Goal: Information Seeking & Learning: Stay updated

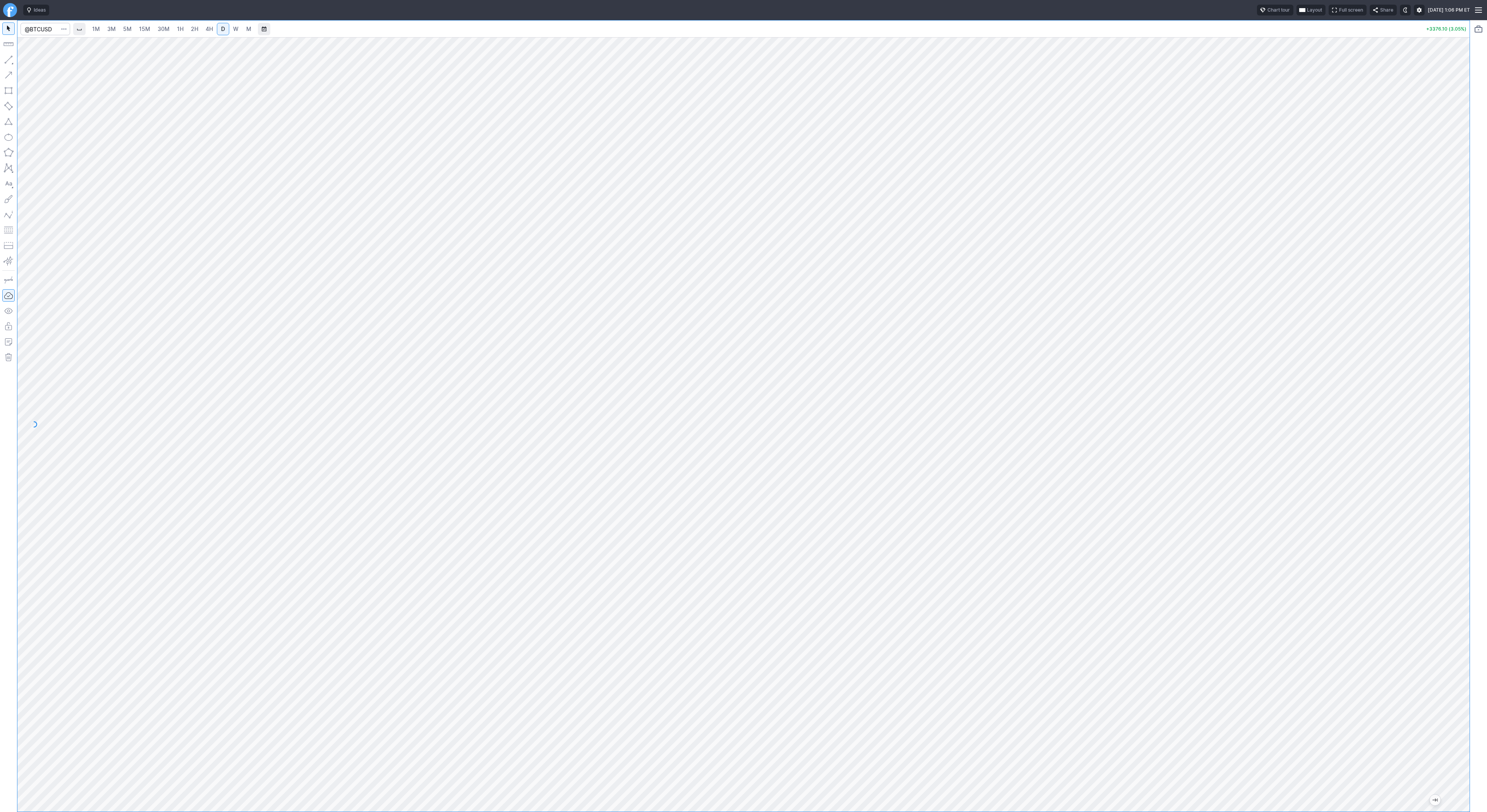
click at [194, 28] on span "2H" at bounding box center [195, 28] width 8 height 6
click at [212, 28] on link "4H" at bounding box center [209, 29] width 14 height 12
click at [223, 31] on span "D" at bounding box center [223, 28] width 4 height 6
click at [36, 64] on span "Line" at bounding box center [45, 61] width 31 height 8
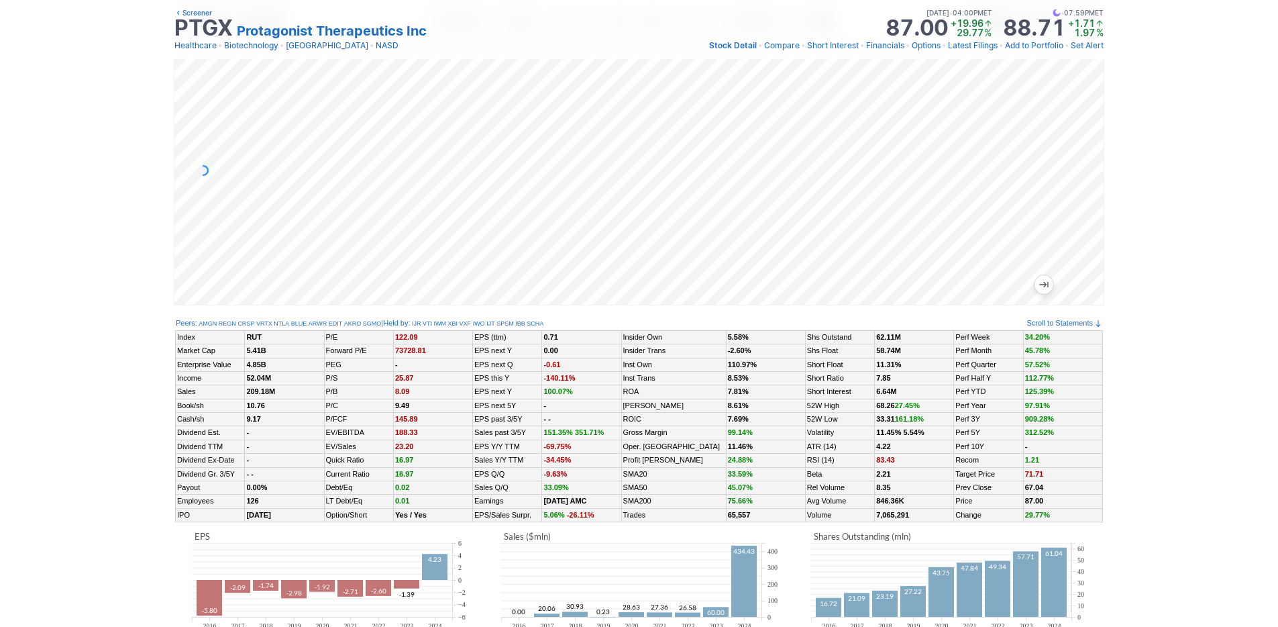
scroll to position [36, 0]
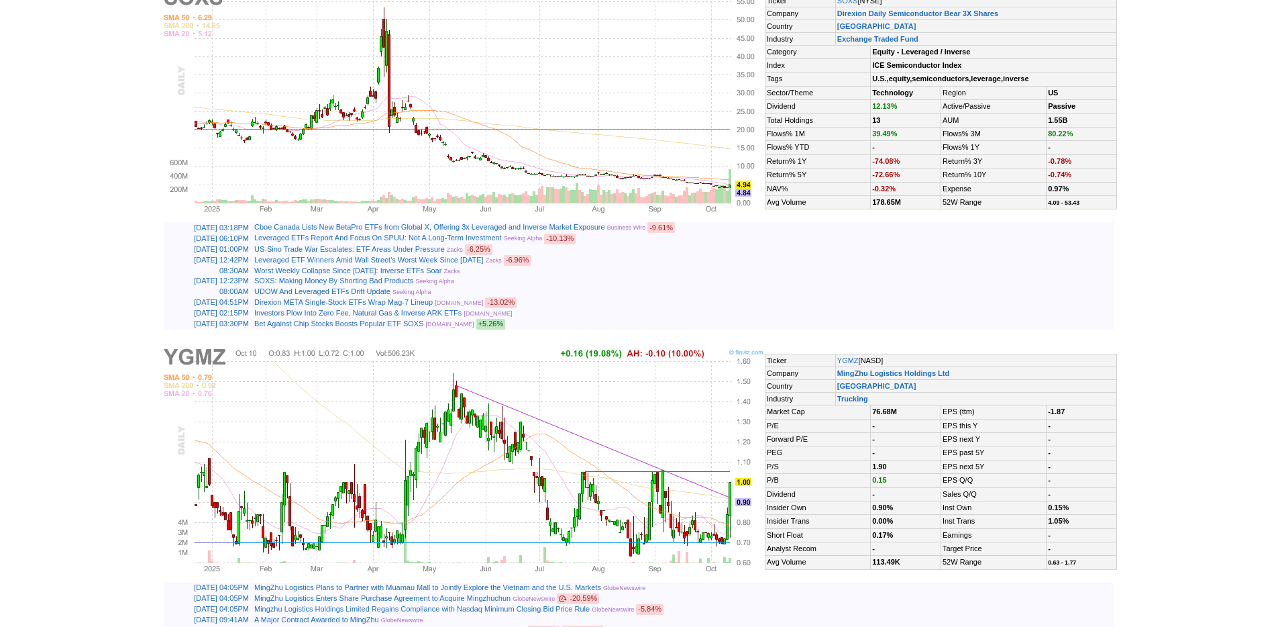
scroll to position [219, 0]
